Goal: Task Accomplishment & Management: Manage account settings

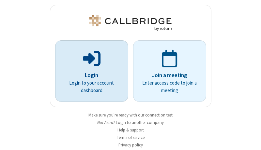
click at [89, 75] on p "Login" at bounding box center [91, 75] width 55 height 8
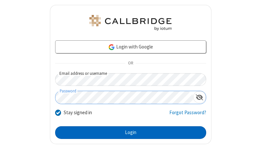
click at [128, 133] on button "Login" at bounding box center [130, 132] width 151 height 13
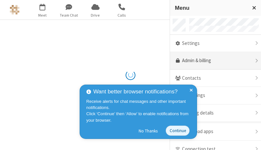
click at [213, 61] on link "Admin & billing" at bounding box center [215, 61] width 91 height 18
